Goal: Information Seeking & Learning: Compare options

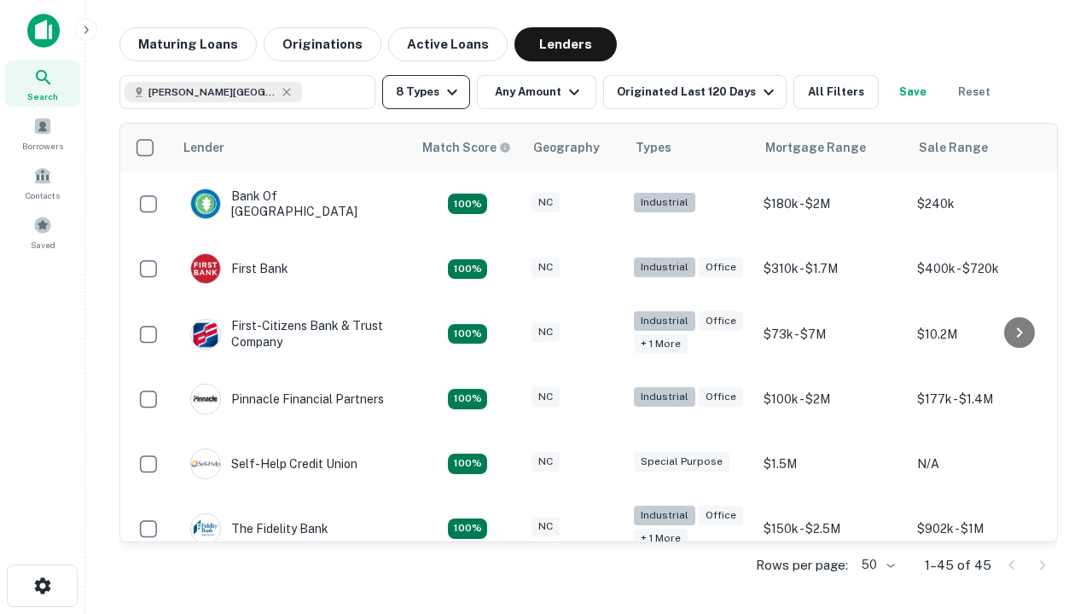
click at [426, 92] on button "8 Types" at bounding box center [426, 92] width 88 height 34
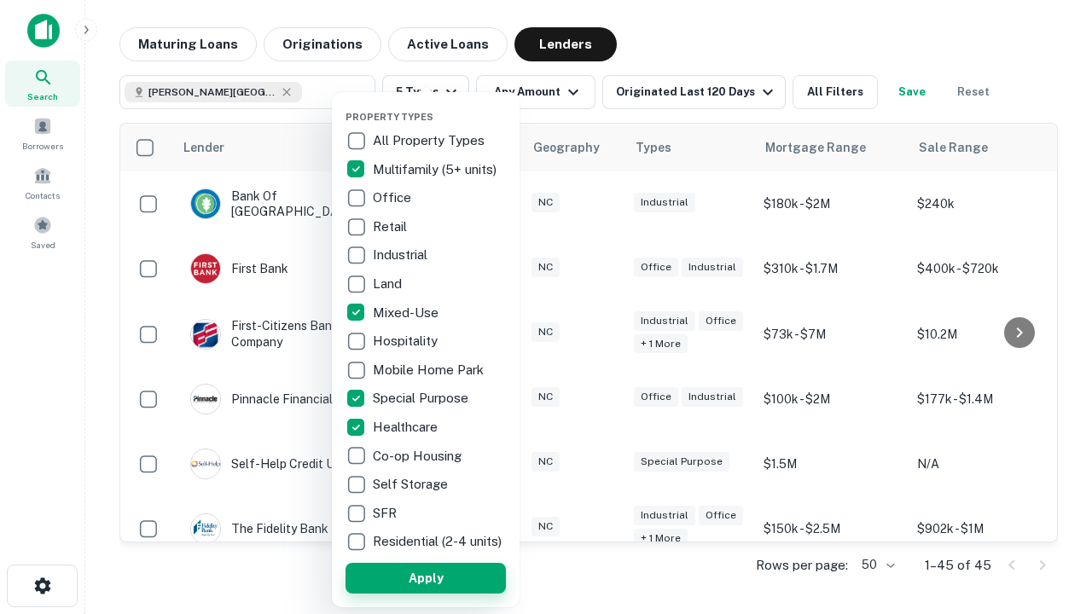
click at [426, 577] on button "Apply" at bounding box center [425, 578] width 160 height 31
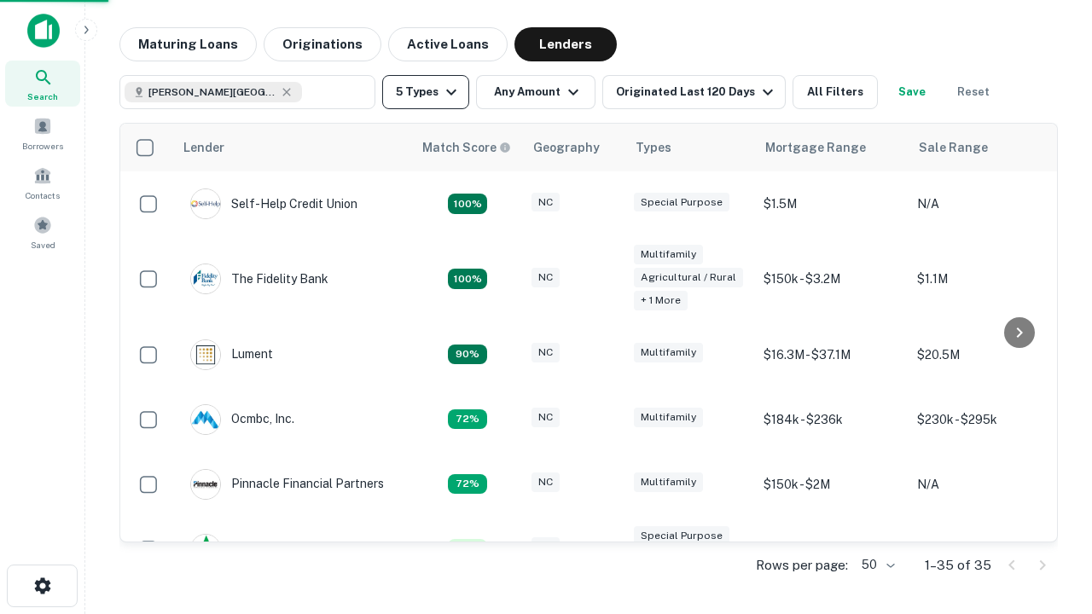
click at [426, 92] on button "5 Types" at bounding box center [425, 92] width 87 height 34
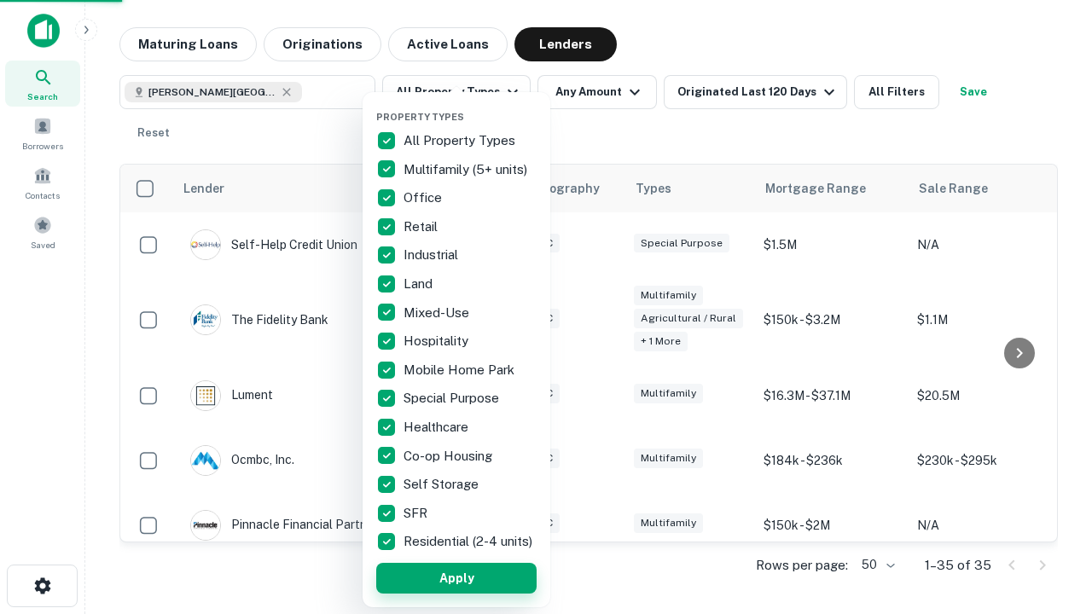
click at [456, 577] on button "Apply" at bounding box center [456, 578] width 160 height 31
